Goal: Transaction & Acquisition: Purchase product/service

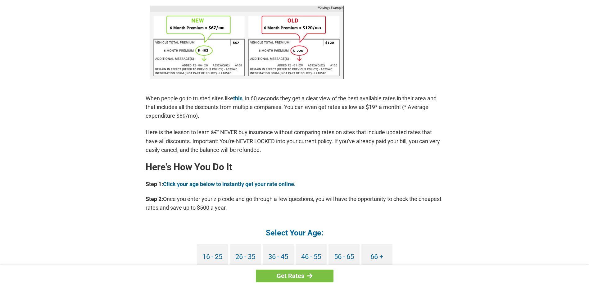
scroll to position [435, 0]
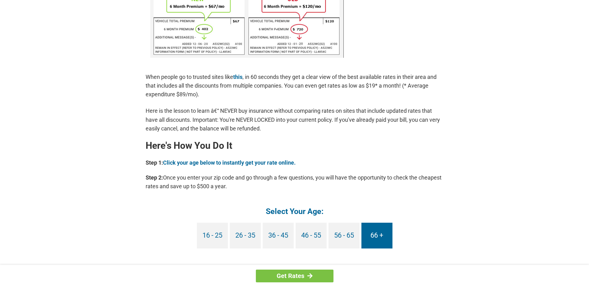
click at [374, 236] on link "66 +" at bounding box center [376, 236] width 31 height 26
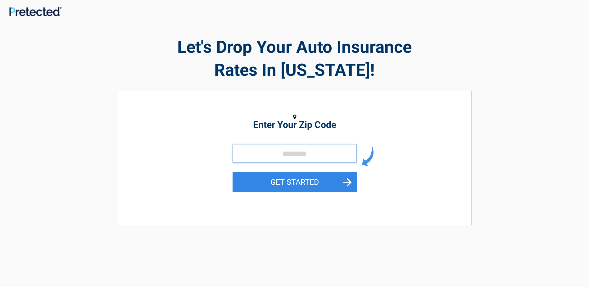
click at [243, 152] on input "tel" at bounding box center [295, 153] width 124 height 19
type input "*****"
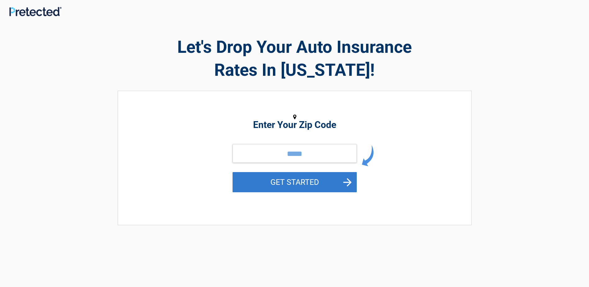
click at [286, 180] on button "GET STARTED" at bounding box center [295, 182] width 124 height 20
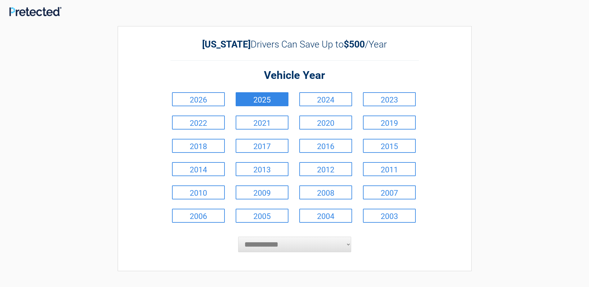
click at [250, 101] on link "2025" at bounding box center [262, 99] width 53 height 14
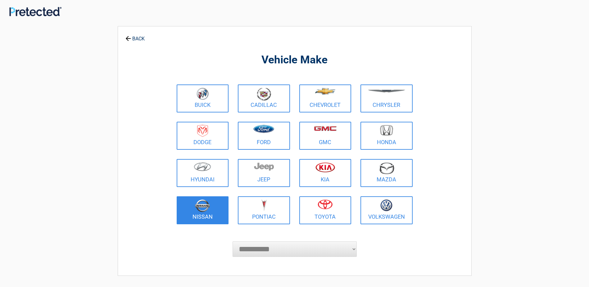
click at [209, 211] on img at bounding box center [202, 205] width 15 height 13
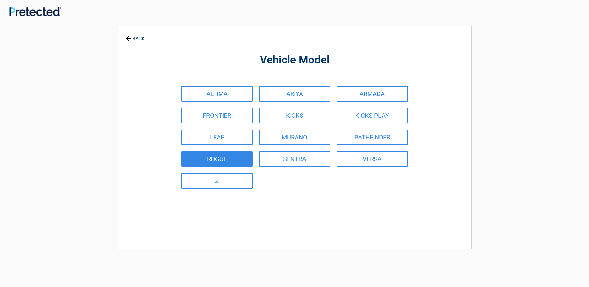
click at [206, 159] on link "ROGUE" at bounding box center [216, 159] width 71 height 16
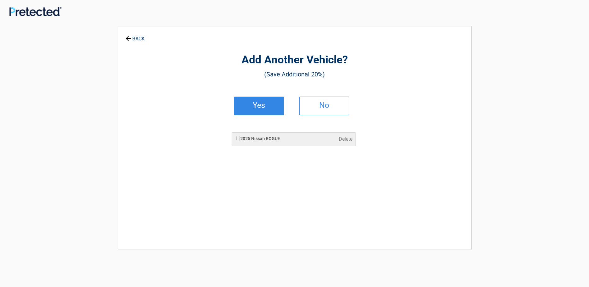
click at [262, 106] on h2 "Yes" at bounding box center [259, 105] width 37 height 4
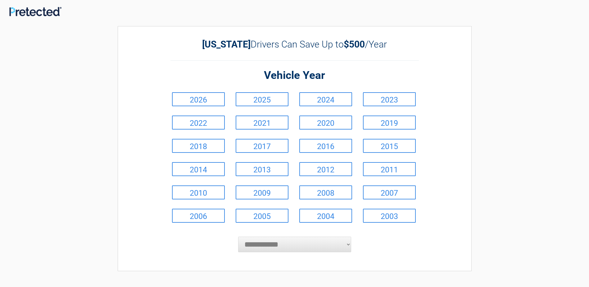
click at [262, 106] on link "2025" at bounding box center [262, 99] width 53 height 14
